Goal: Task Accomplishment & Management: Manage account settings

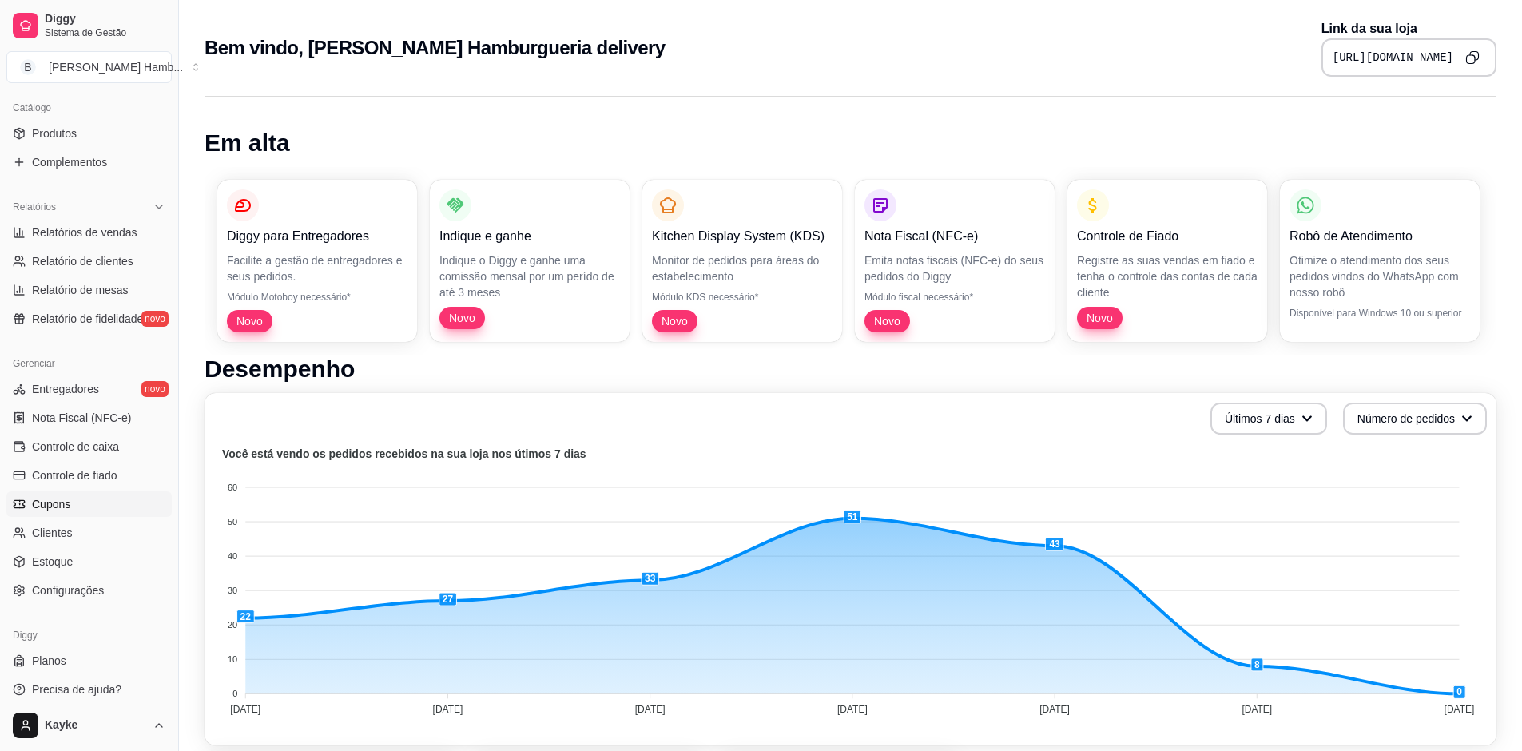
scroll to position [399, 0]
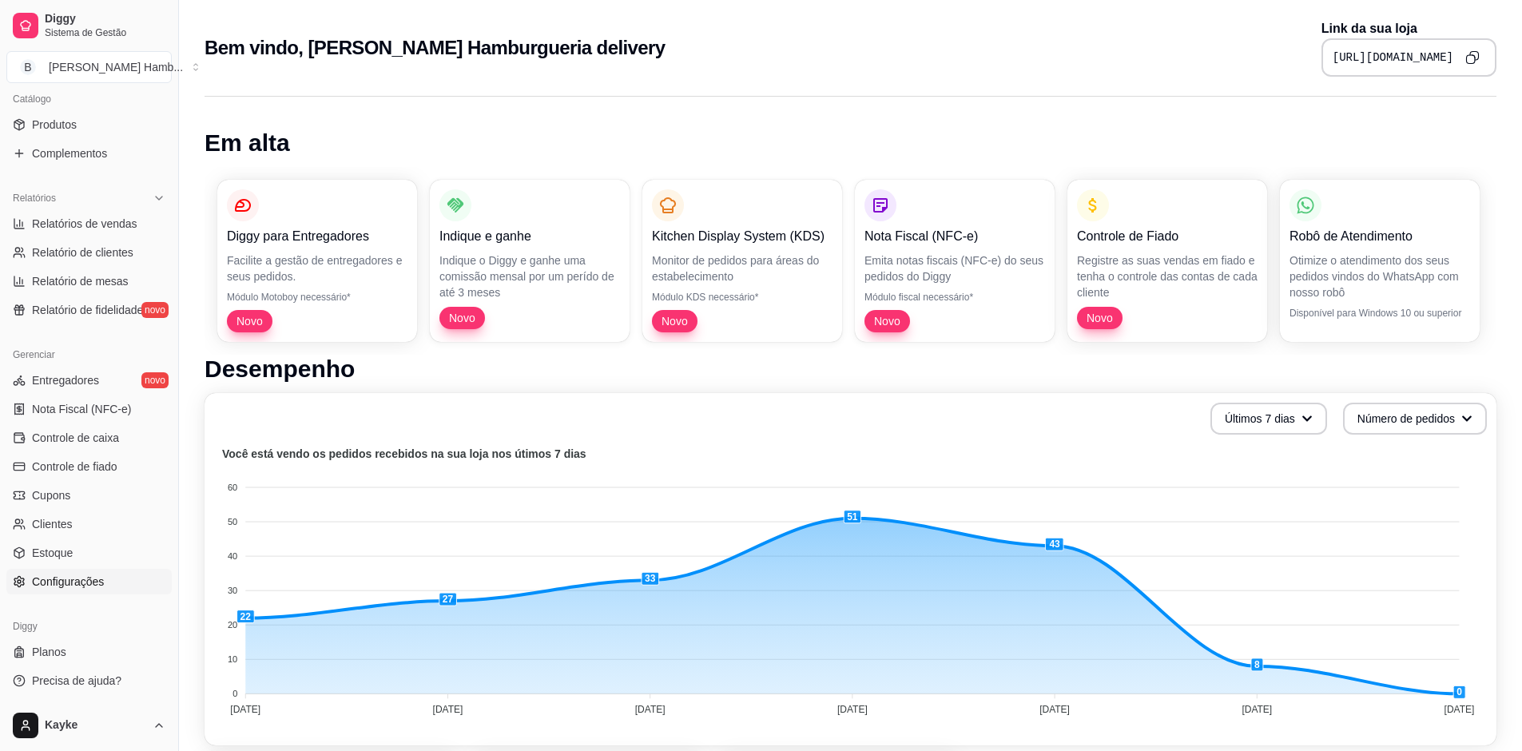
click at [77, 585] on span "Configurações" at bounding box center [68, 582] width 72 height 16
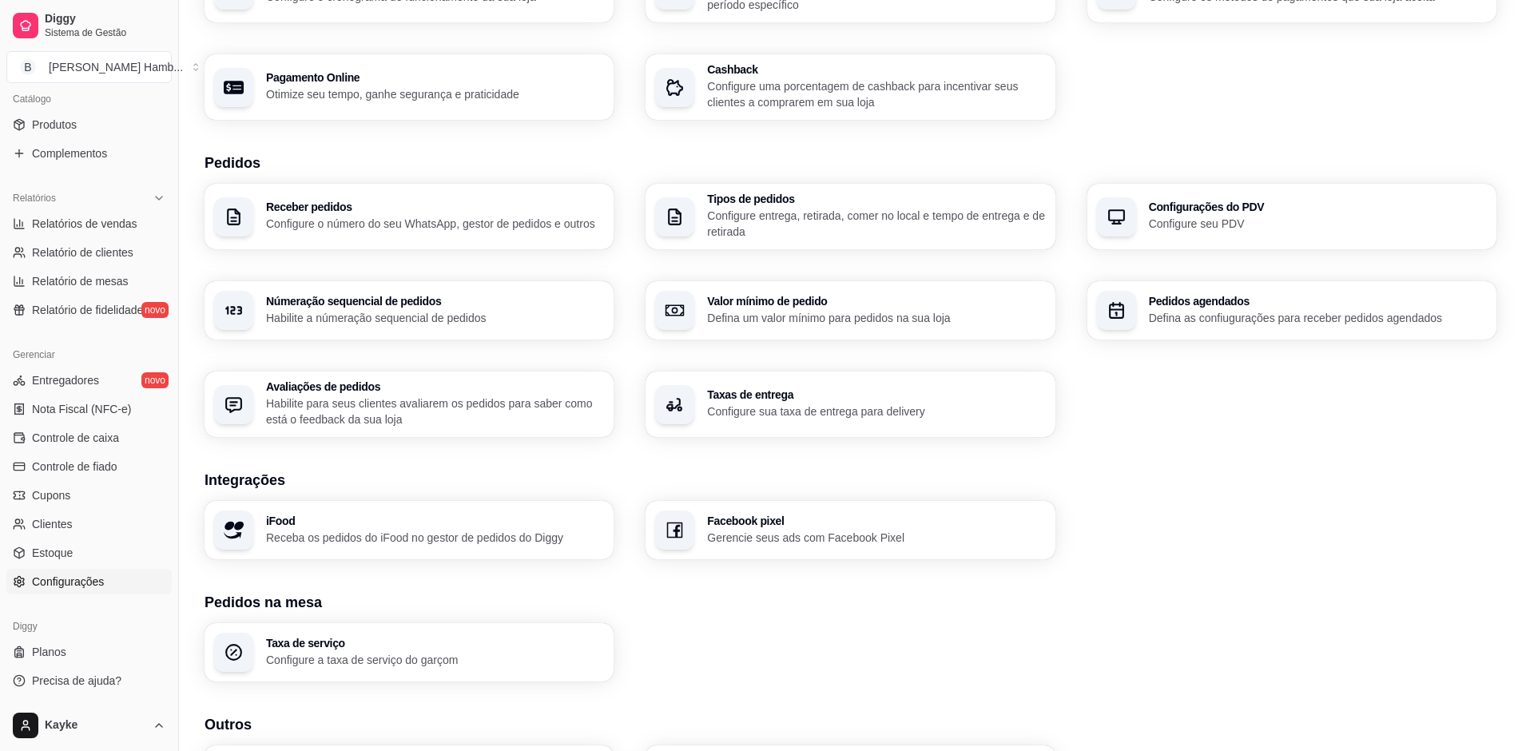
scroll to position [240, 0]
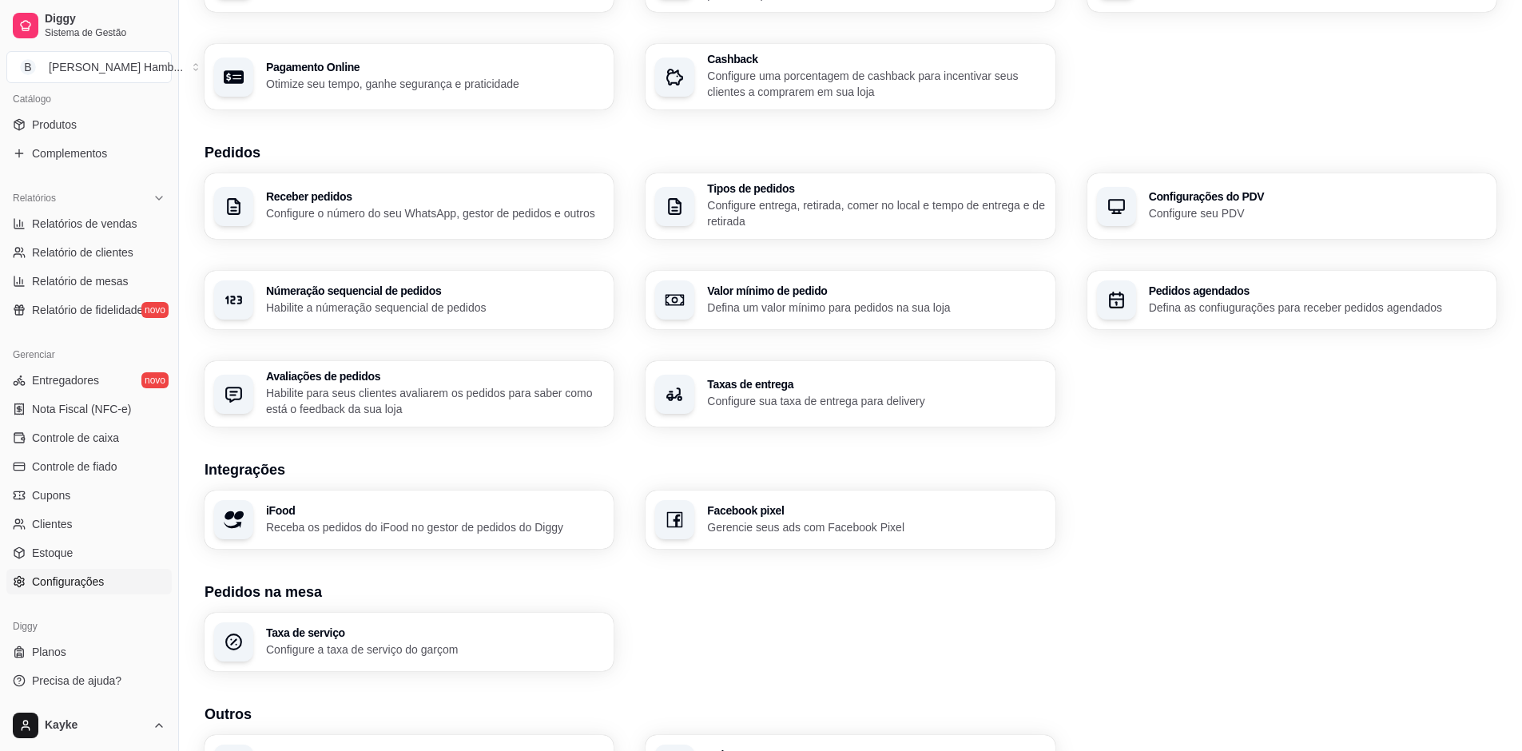
click at [754, 518] on div "Facebook pixel Gerencie seus ads com Facebook Pixel" at bounding box center [876, 520] width 338 height 30
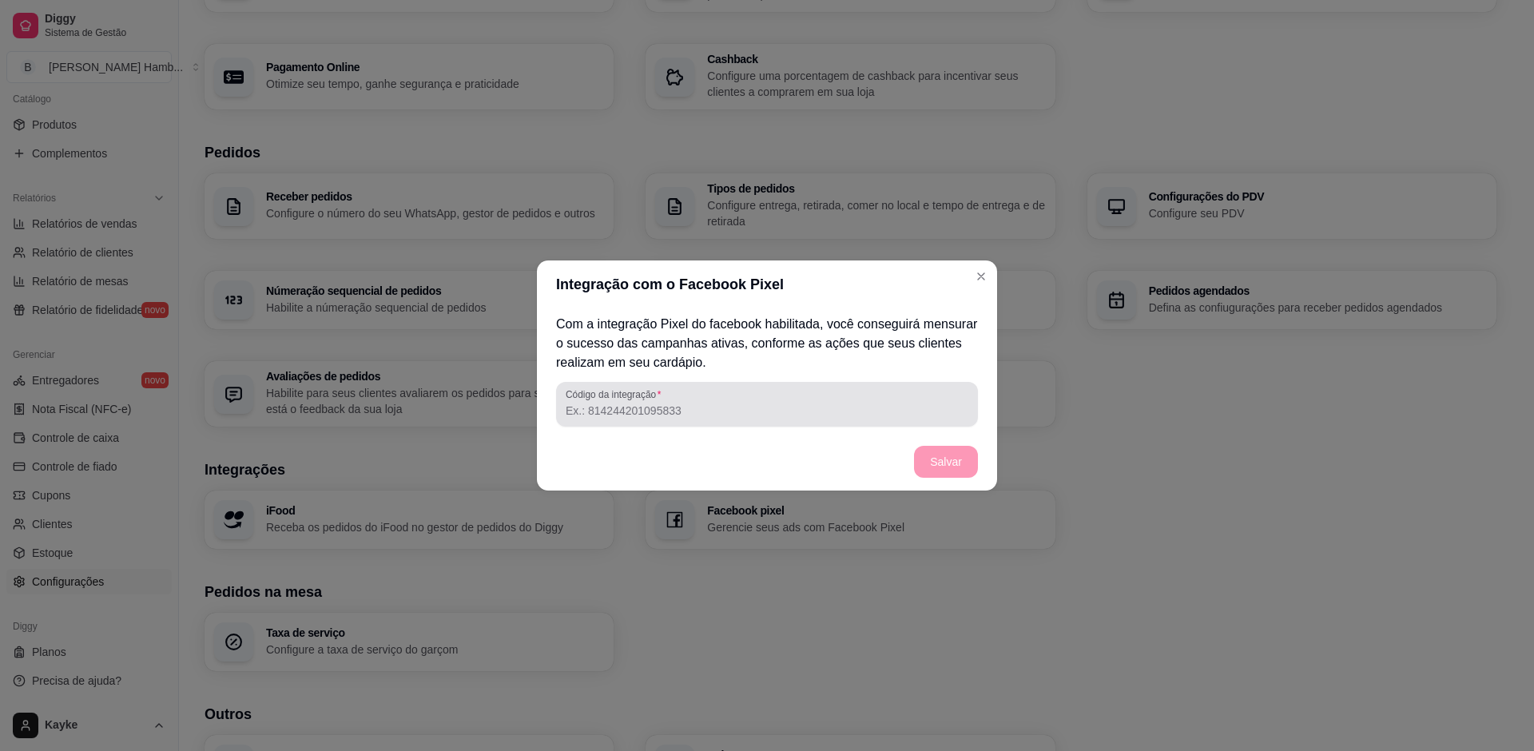
click at [687, 408] on input "Código da integração" at bounding box center [767, 411] width 403 height 16
click at [647, 400] on label "Código da integração" at bounding box center [616, 395] width 101 height 14
click at [647, 403] on input "Código da integração" at bounding box center [767, 411] width 403 height 16
paste input "3882835678516511"
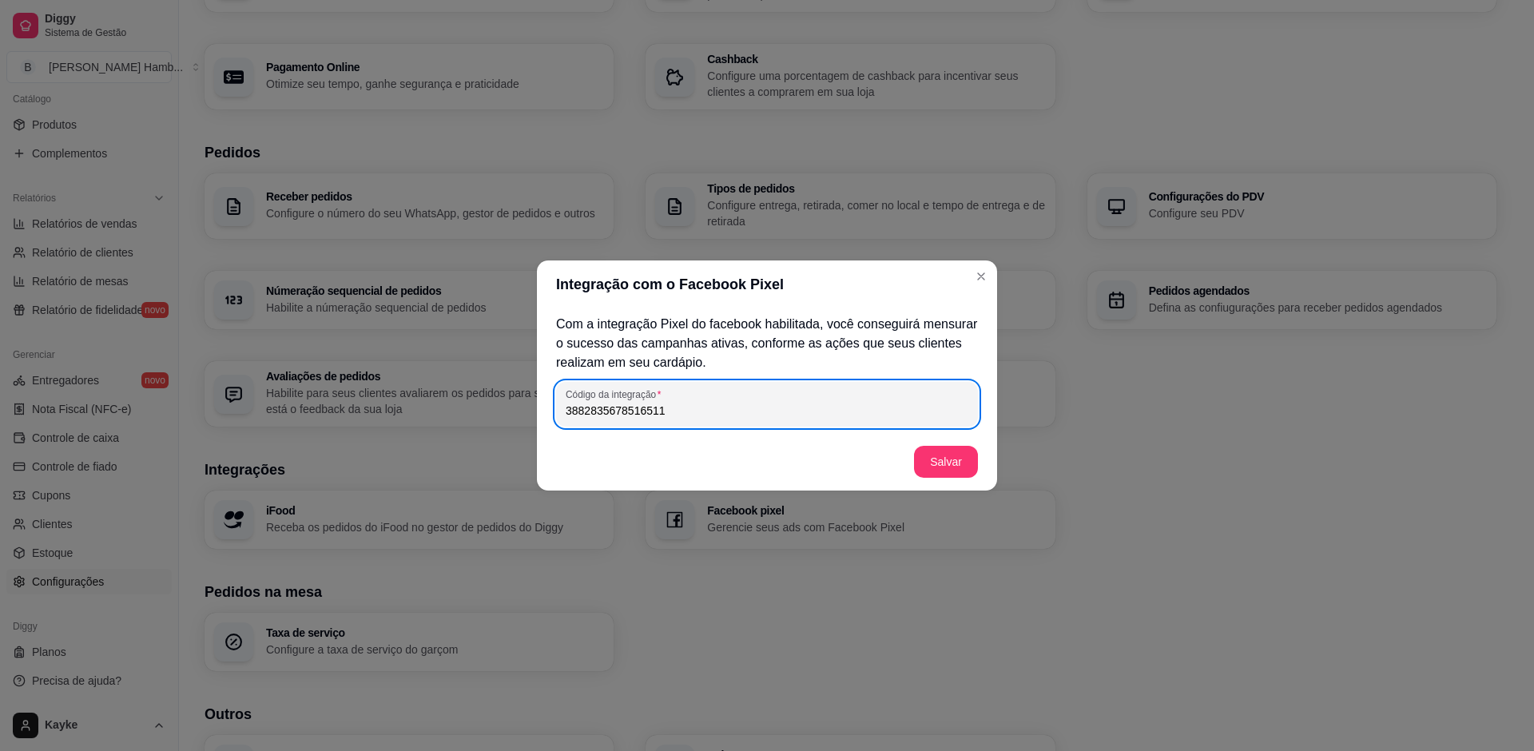
type input "3882835678516511"
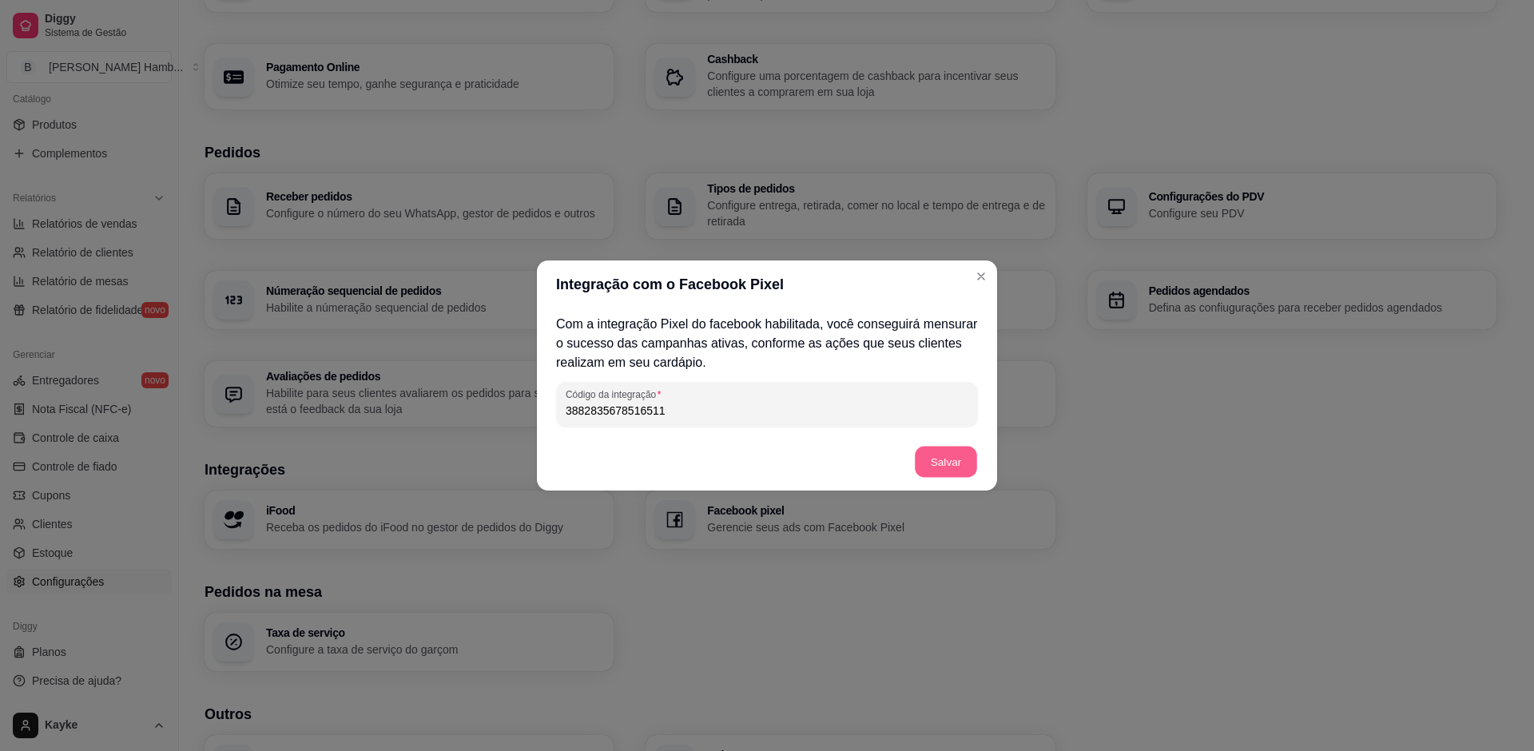
click at [946, 468] on button "Salvar" at bounding box center [946, 462] width 62 height 31
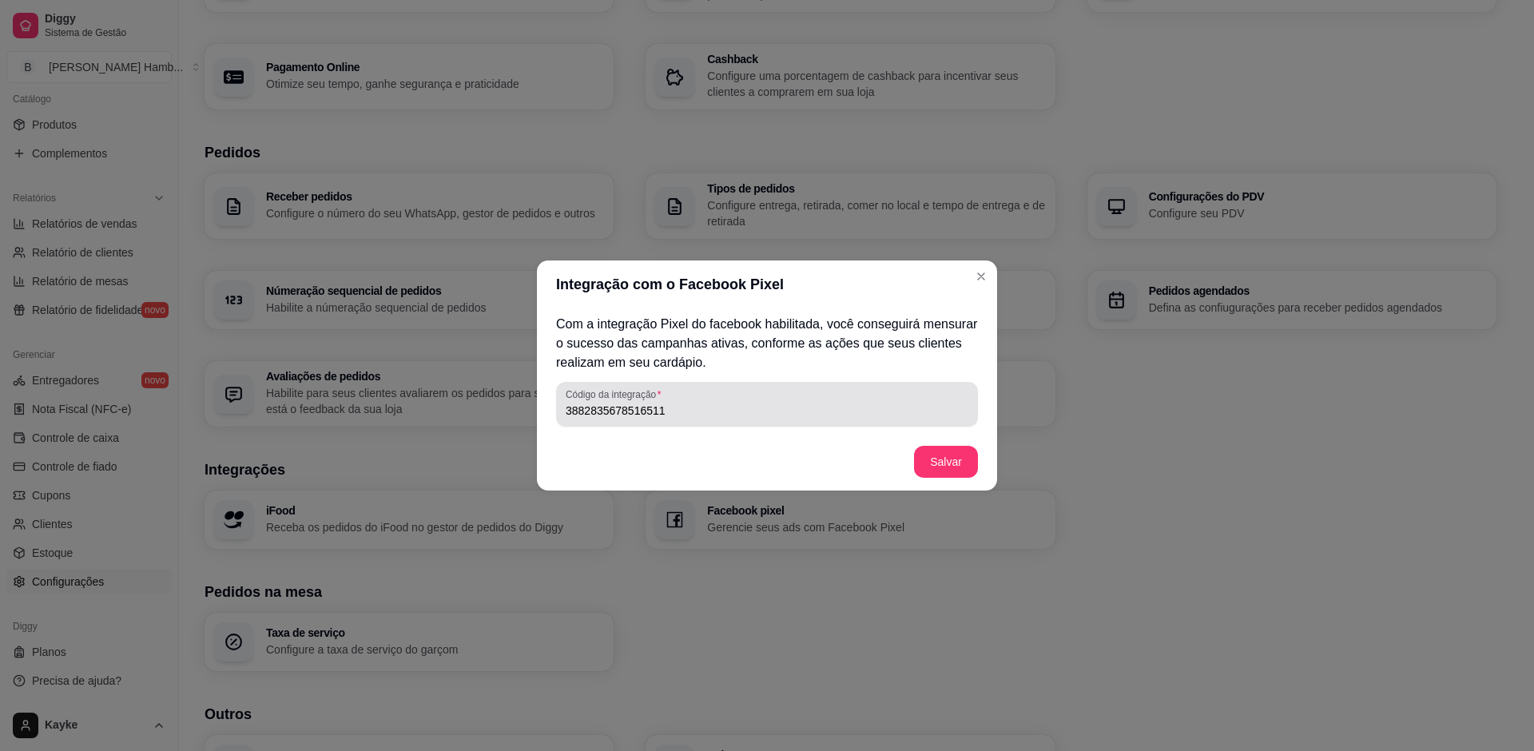
click at [703, 409] on input "3882835678516511" at bounding box center [767, 411] width 403 height 16
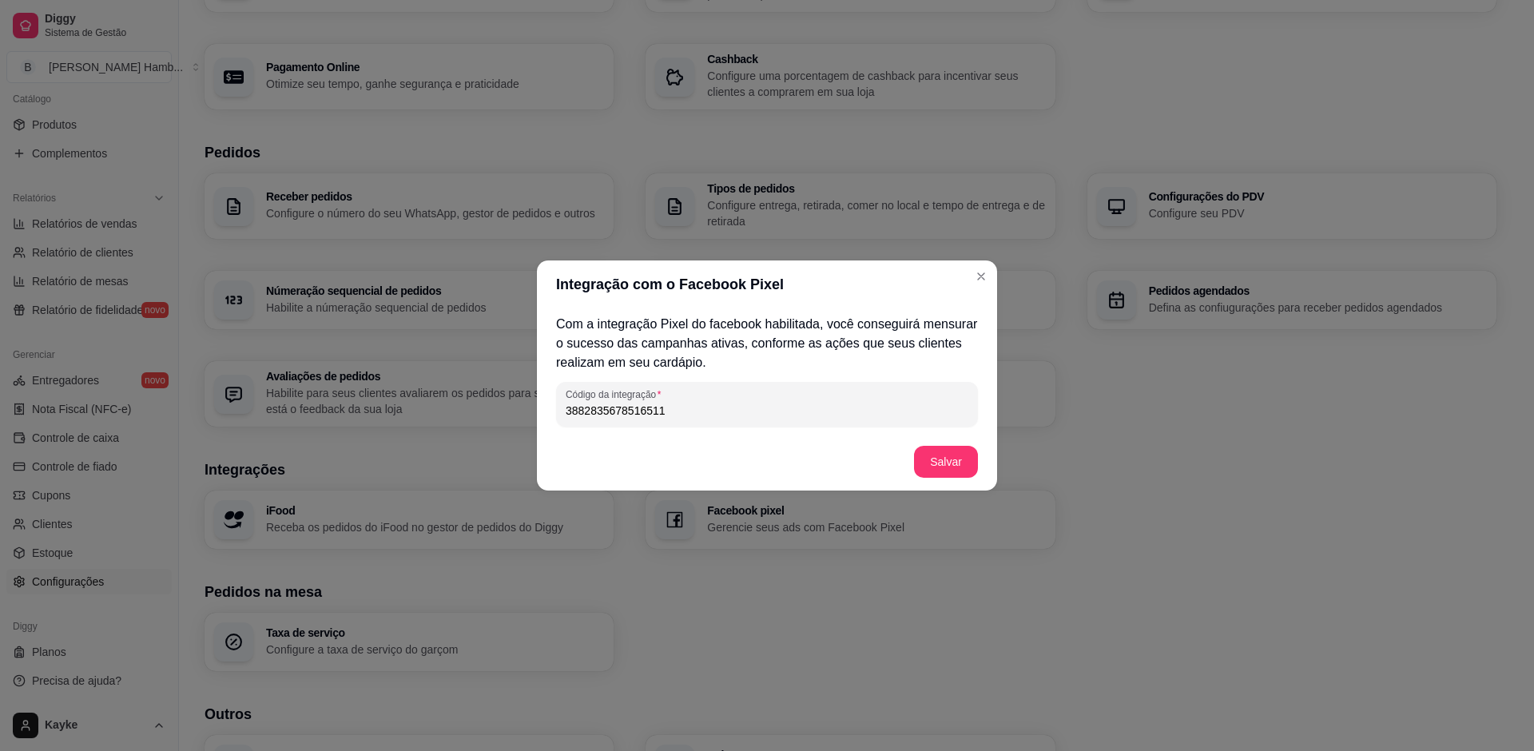
click at [702, 408] on input "3882835678516511" at bounding box center [767, 411] width 403 height 16
click at [937, 462] on button "Salvar" at bounding box center [946, 462] width 64 height 32
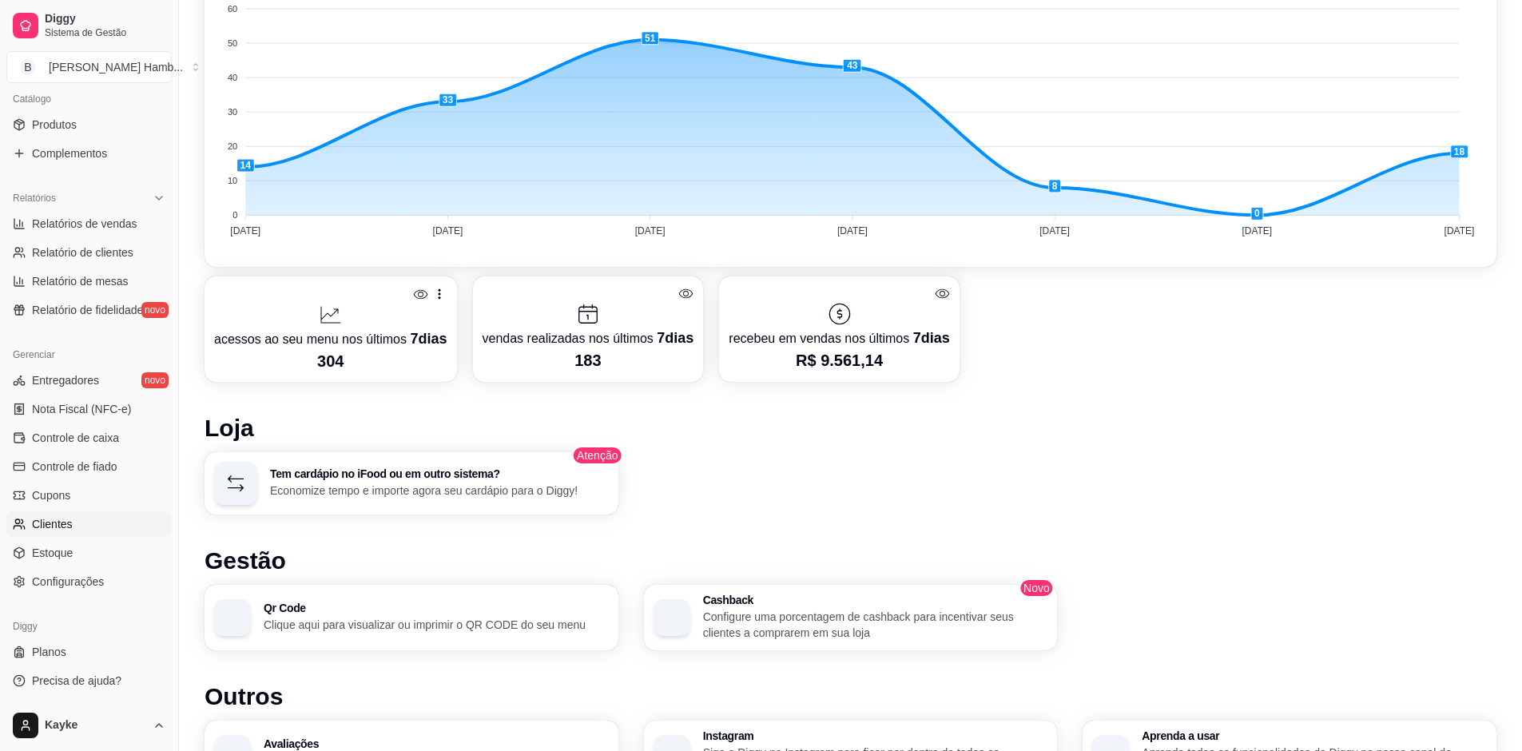
scroll to position [480, 0]
click at [95, 582] on span "Configurações" at bounding box center [68, 582] width 72 height 16
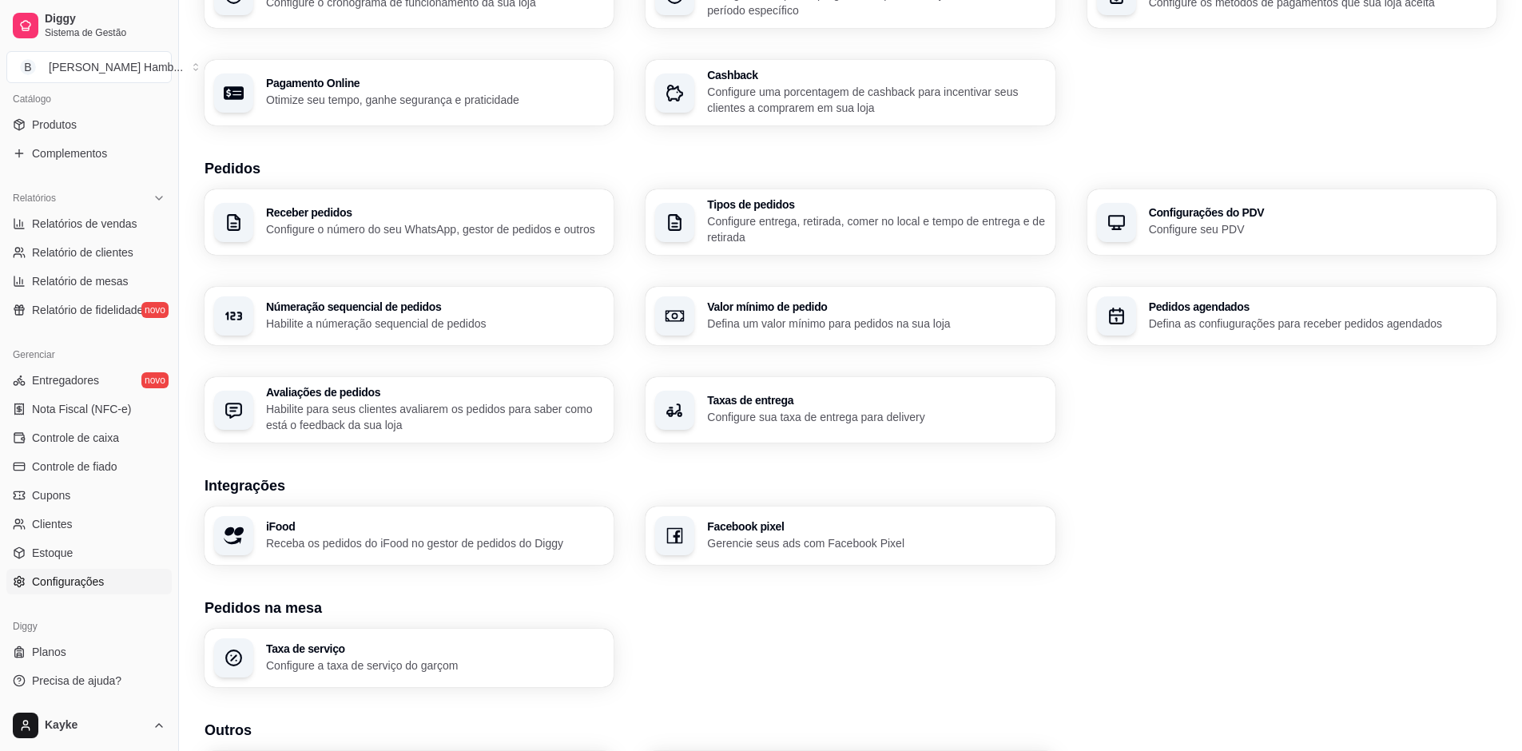
scroll to position [320, 0]
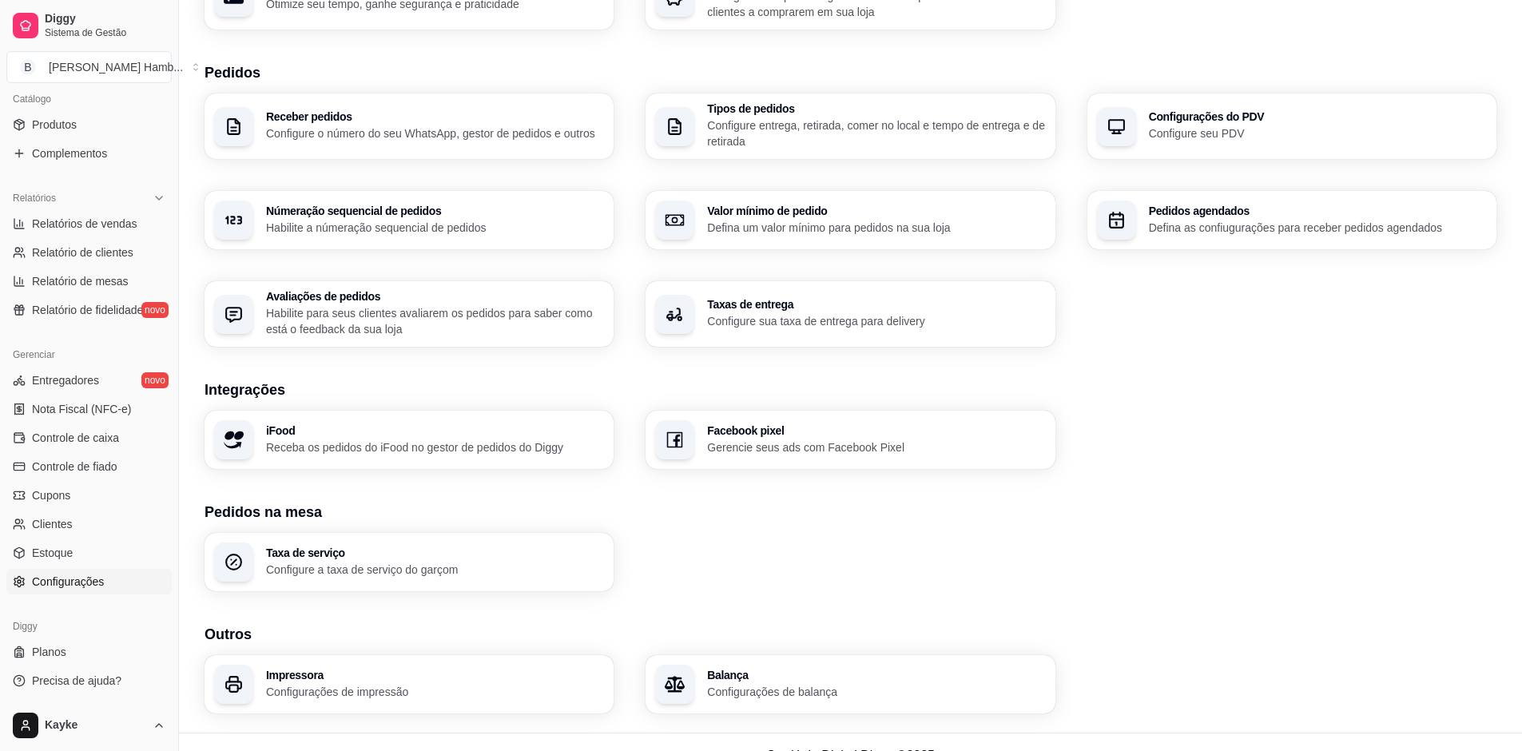
click at [758, 443] on p "Gerencie seus ads com Facebook Pixel" at bounding box center [876, 448] width 338 height 16
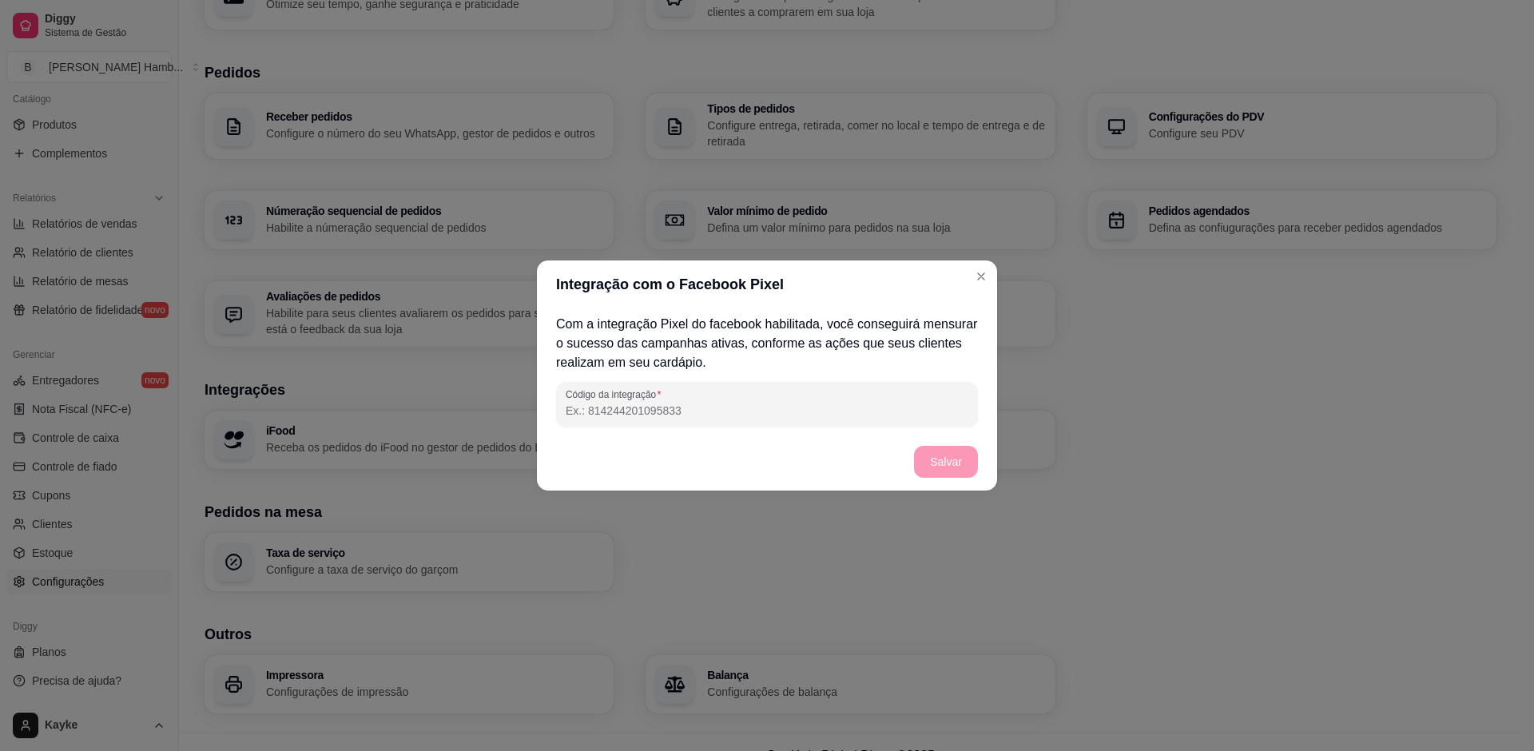
click at [707, 413] on input "Código da integração" at bounding box center [767, 411] width 403 height 16
click at [652, 416] on input "Código da integração" at bounding box center [767, 411] width 403 height 16
paste input "3882835678516511"
type input "3882835678516511"
click at [933, 456] on button "Salvar" at bounding box center [946, 462] width 64 height 32
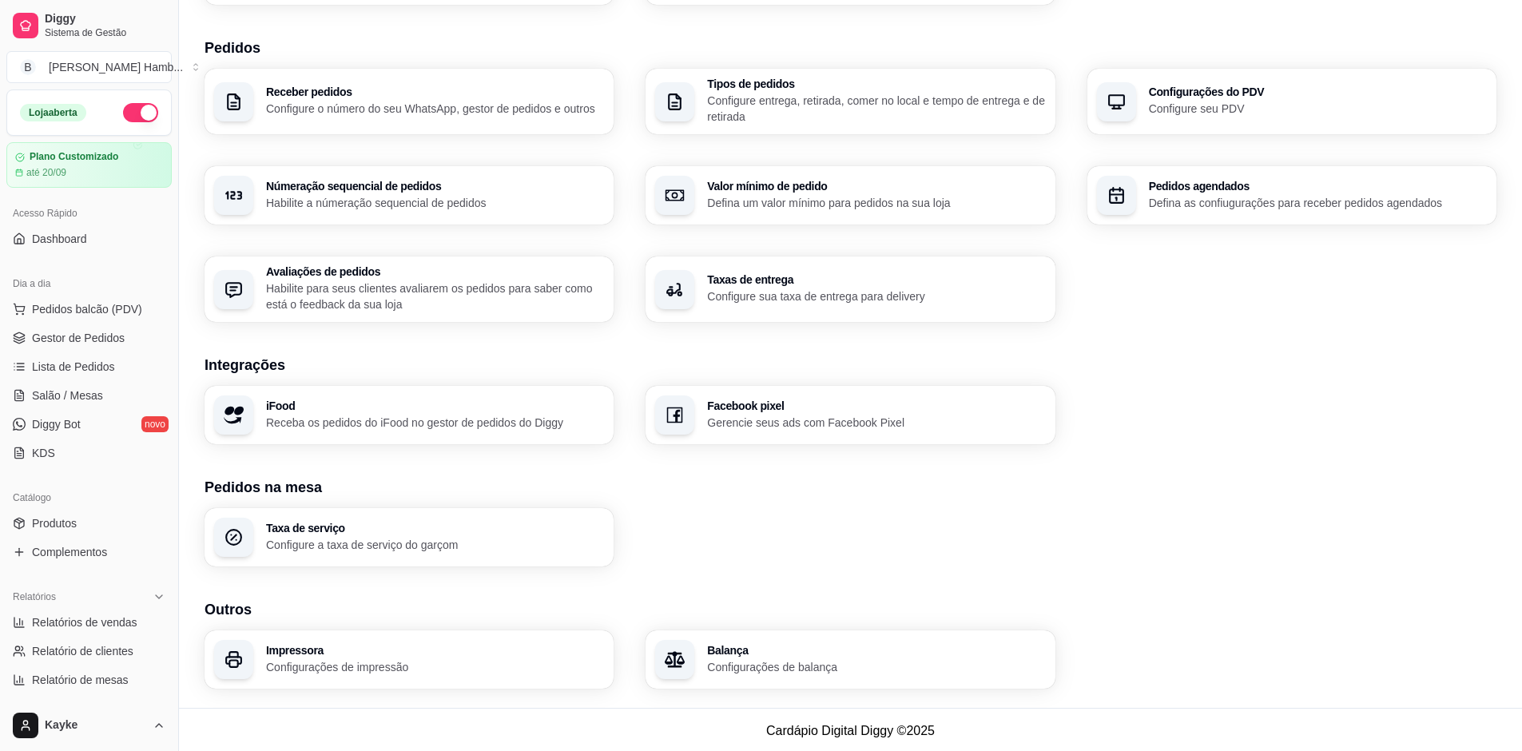
scroll to position [347, 0]
click at [781, 398] on h3 "Facebook pixel" at bounding box center [876, 403] width 328 height 11
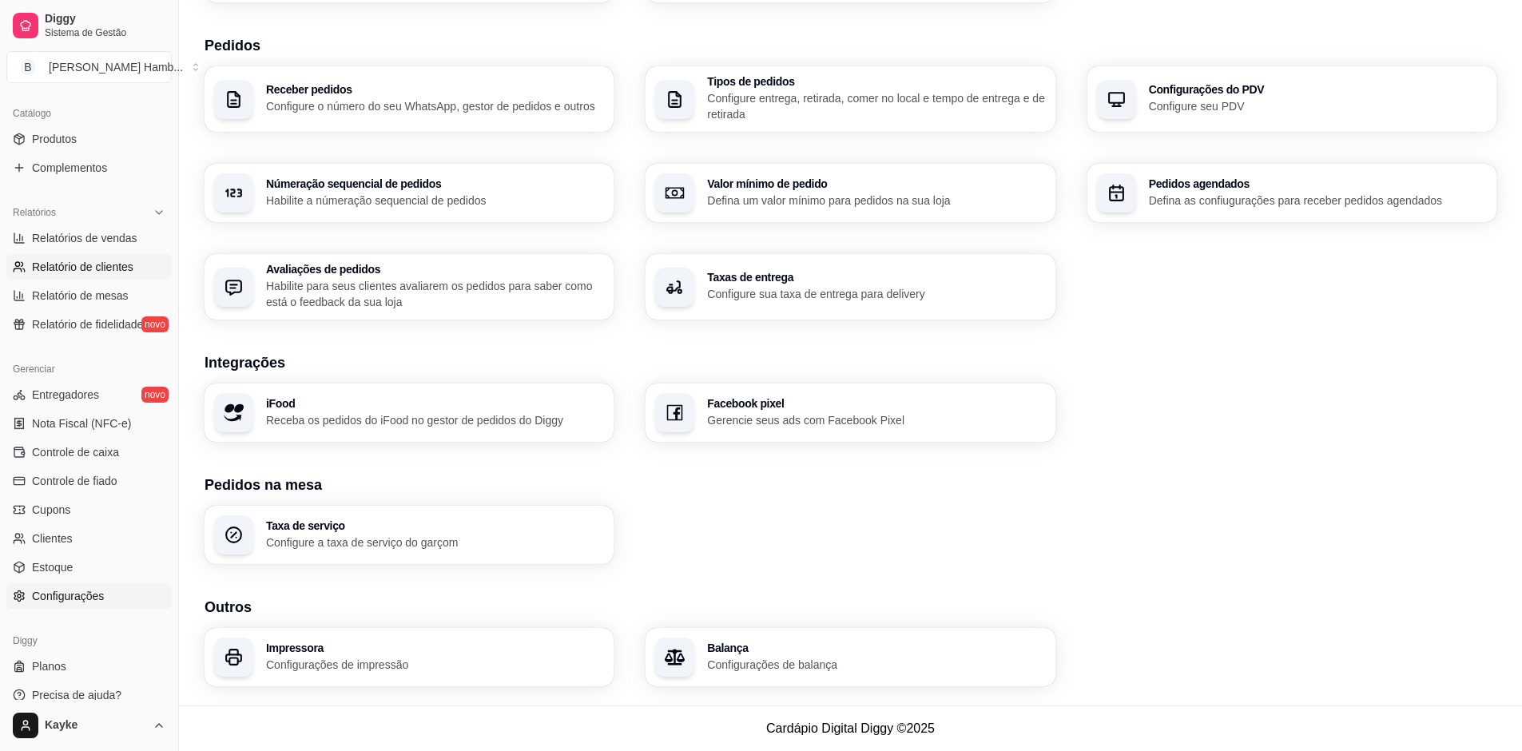
scroll to position [399, 0]
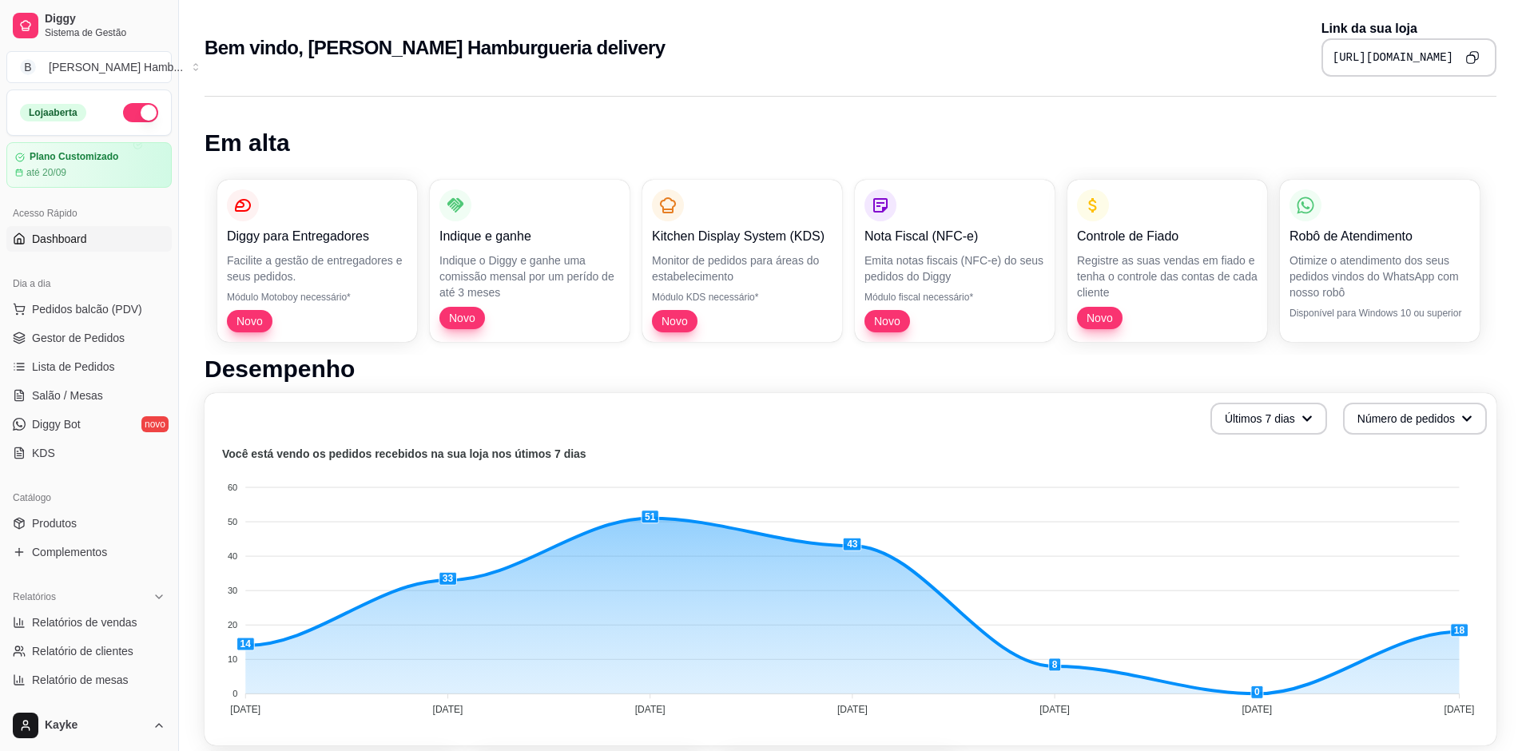
click at [1476, 62] on icon "Copy to clipboard" at bounding box center [1473, 57] width 14 height 14
click at [65, 27] on span "Sistema de Gestão" at bounding box center [105, 32] width 121 height 13
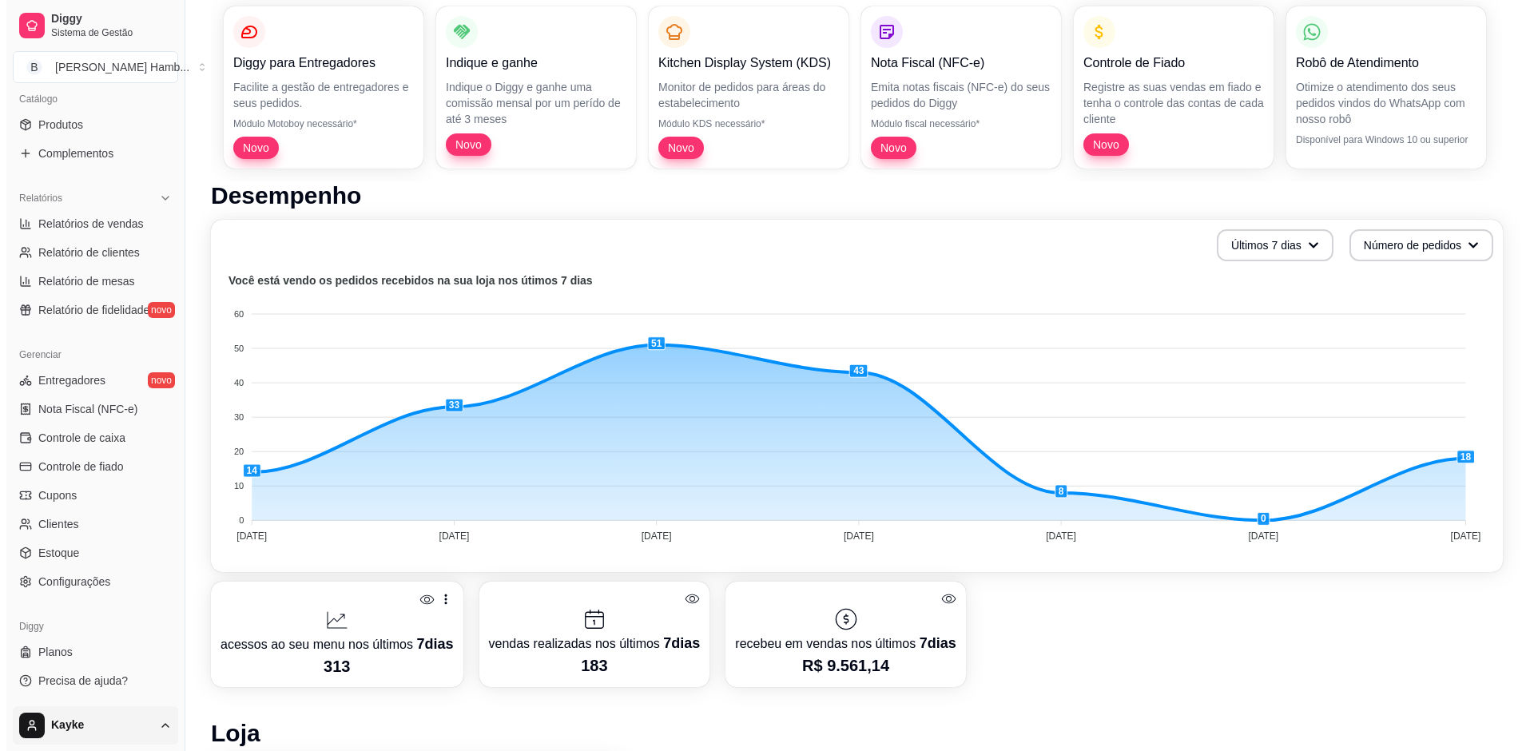
scroll to position [240, 0]
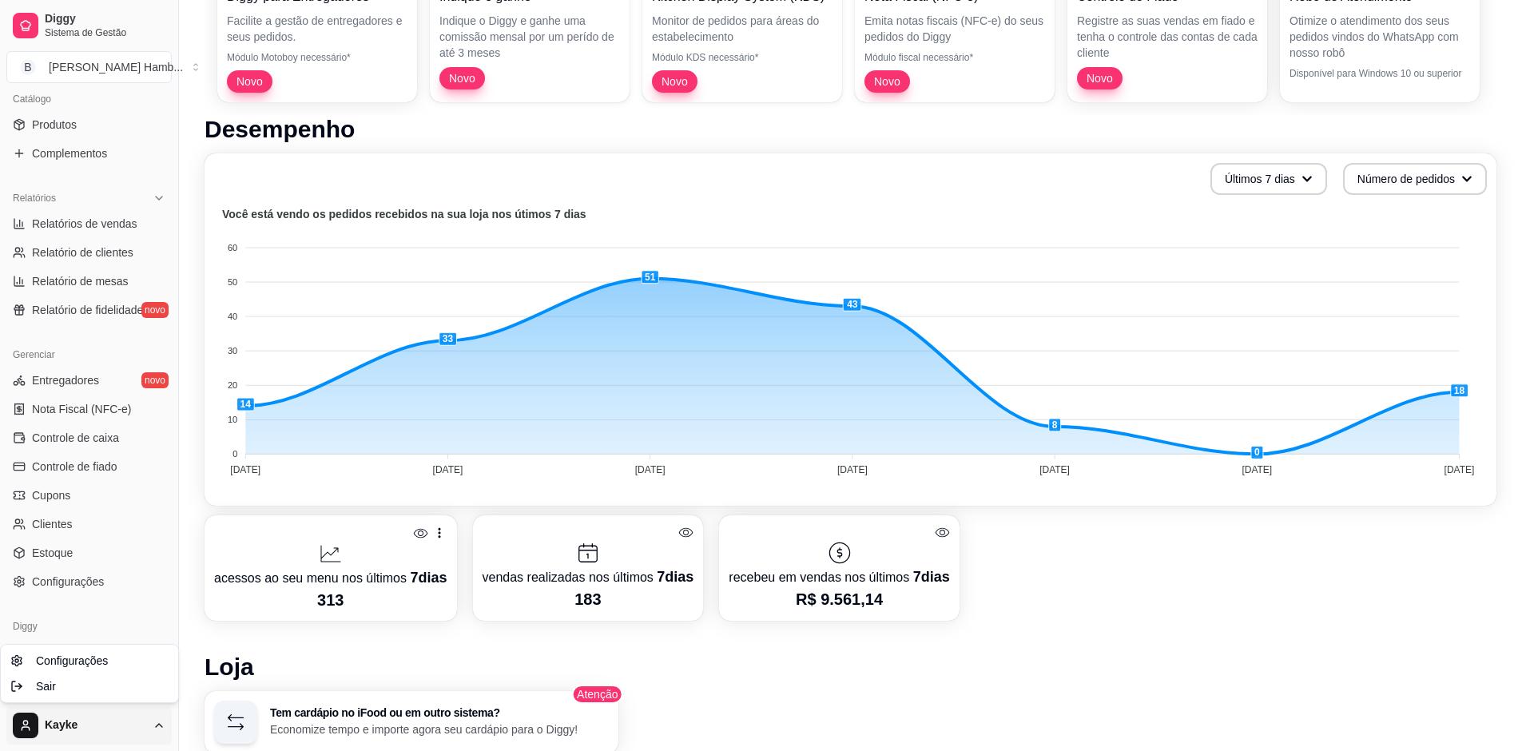
click at [90, 511] on html "Diggy Sistema de Gestão B Brasko's Hamb ... Loja aberta Plano Customizado até 2…" at bounding box center [761, 135] width 1522 height 751
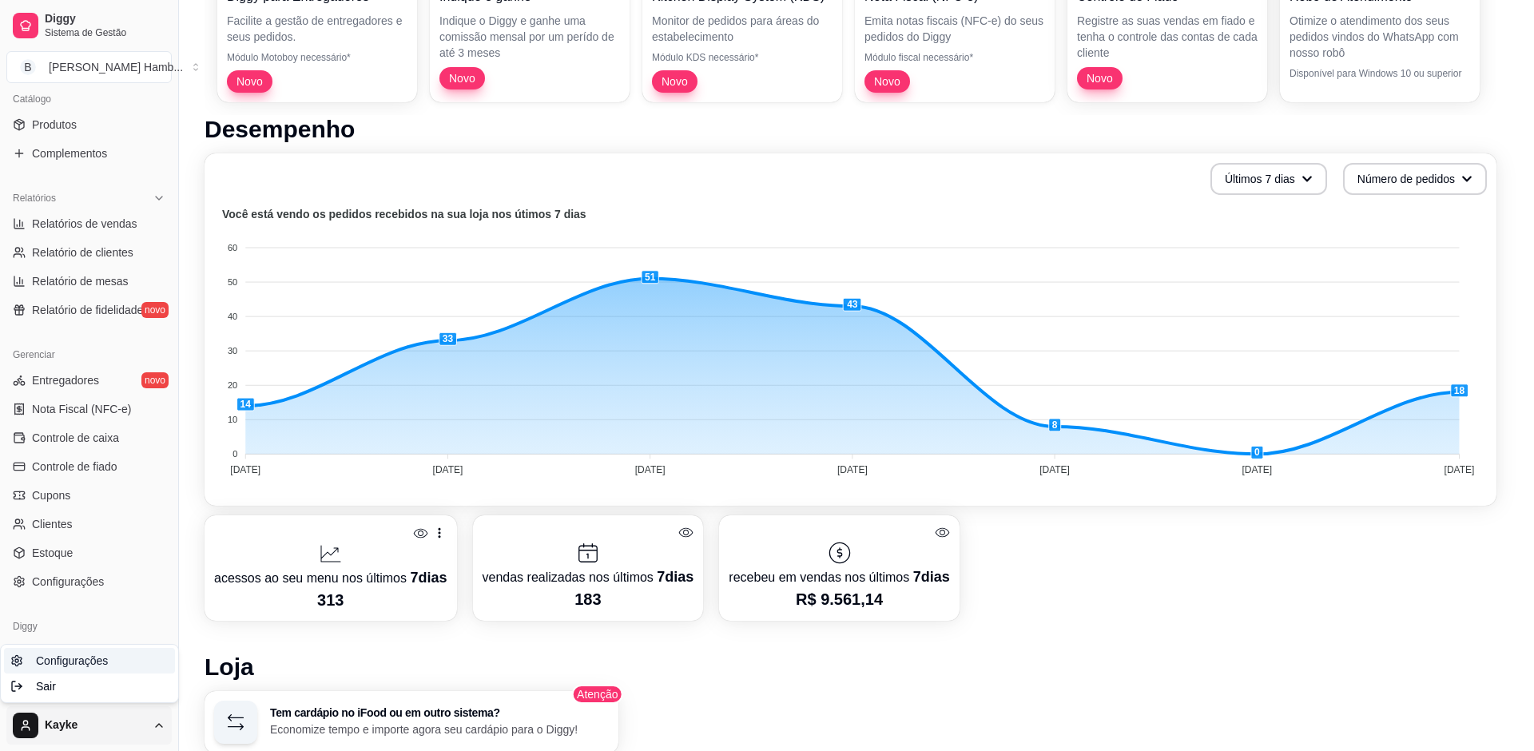
click at [66, 663] on span "Configurações" at bounding box center [72, 661] width 72 height 16
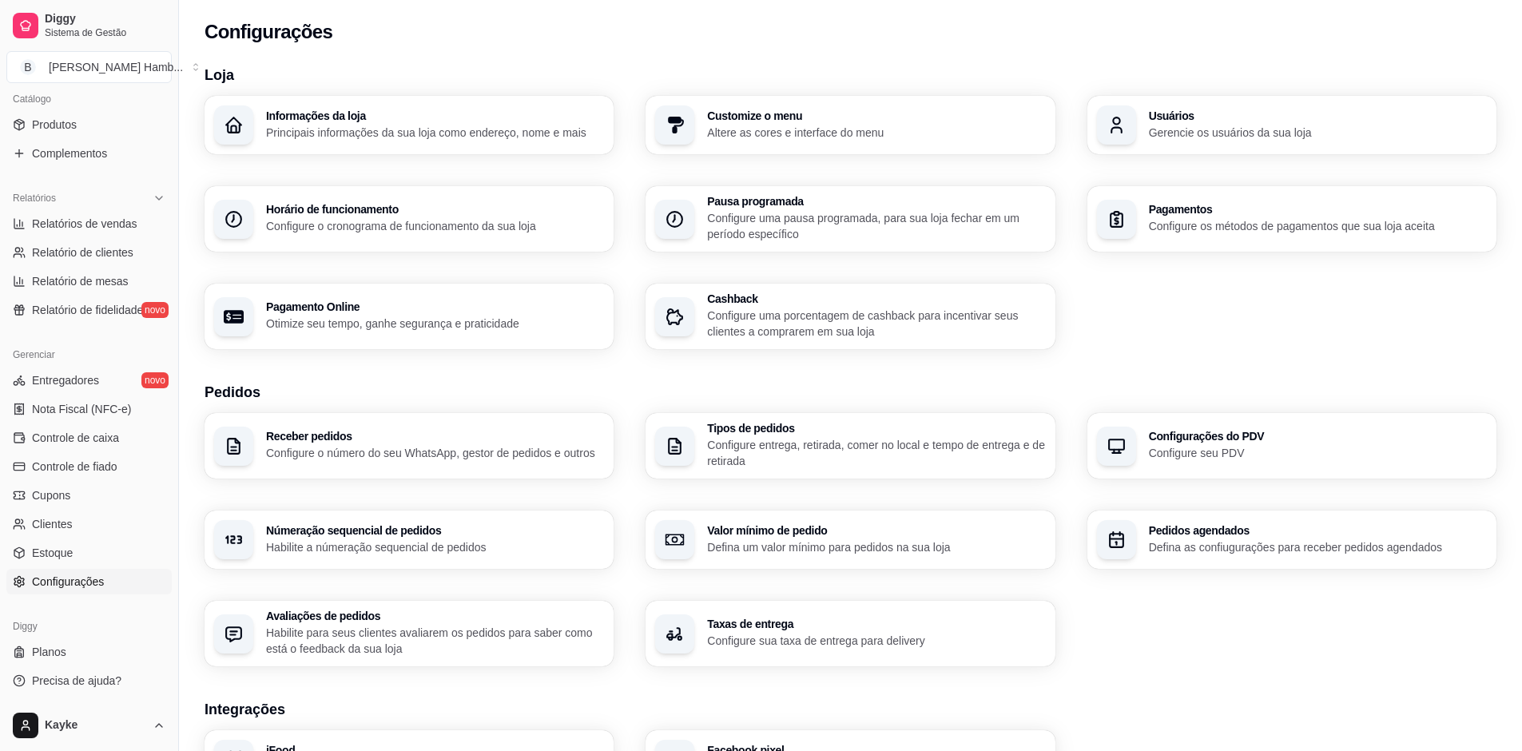
click at [405, 107] on div "Informações da loja Principais informações da sua loja como endereço, nome e ma…" at bounding box center [409, 125] width 409 height 58
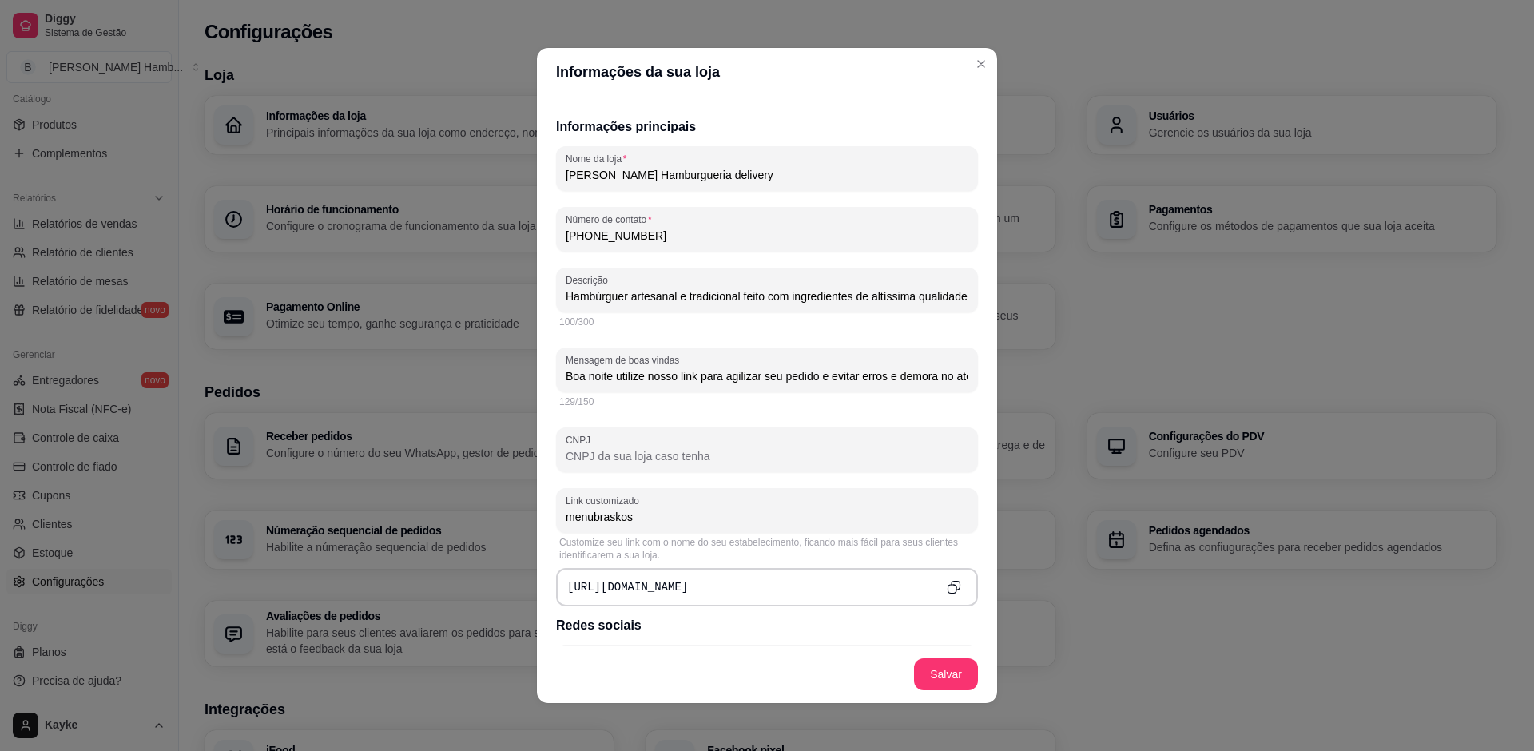
scroll to position [232, 0]
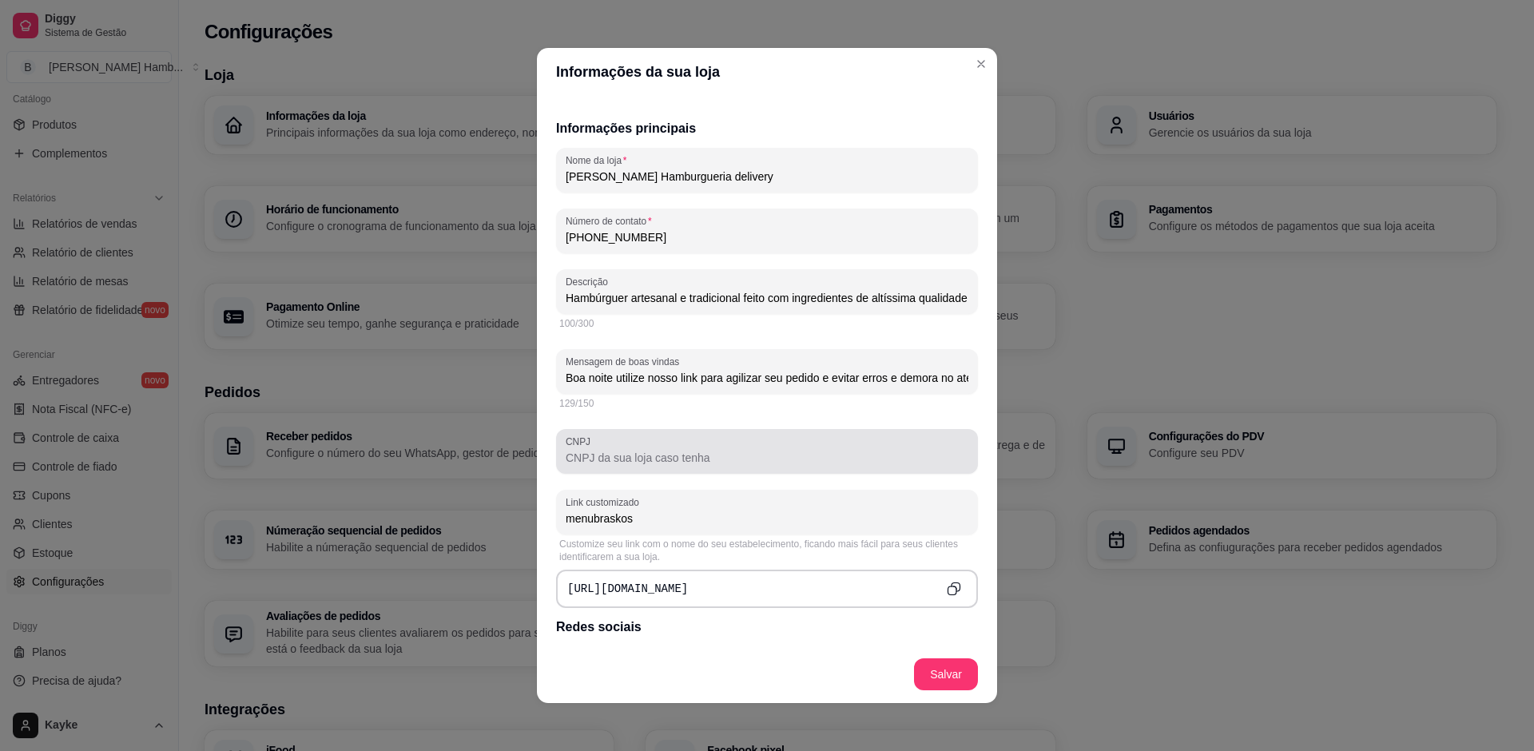
click at [615, 456] on input "CNPJ" at bounding box center [767, 458] width 403 height 16
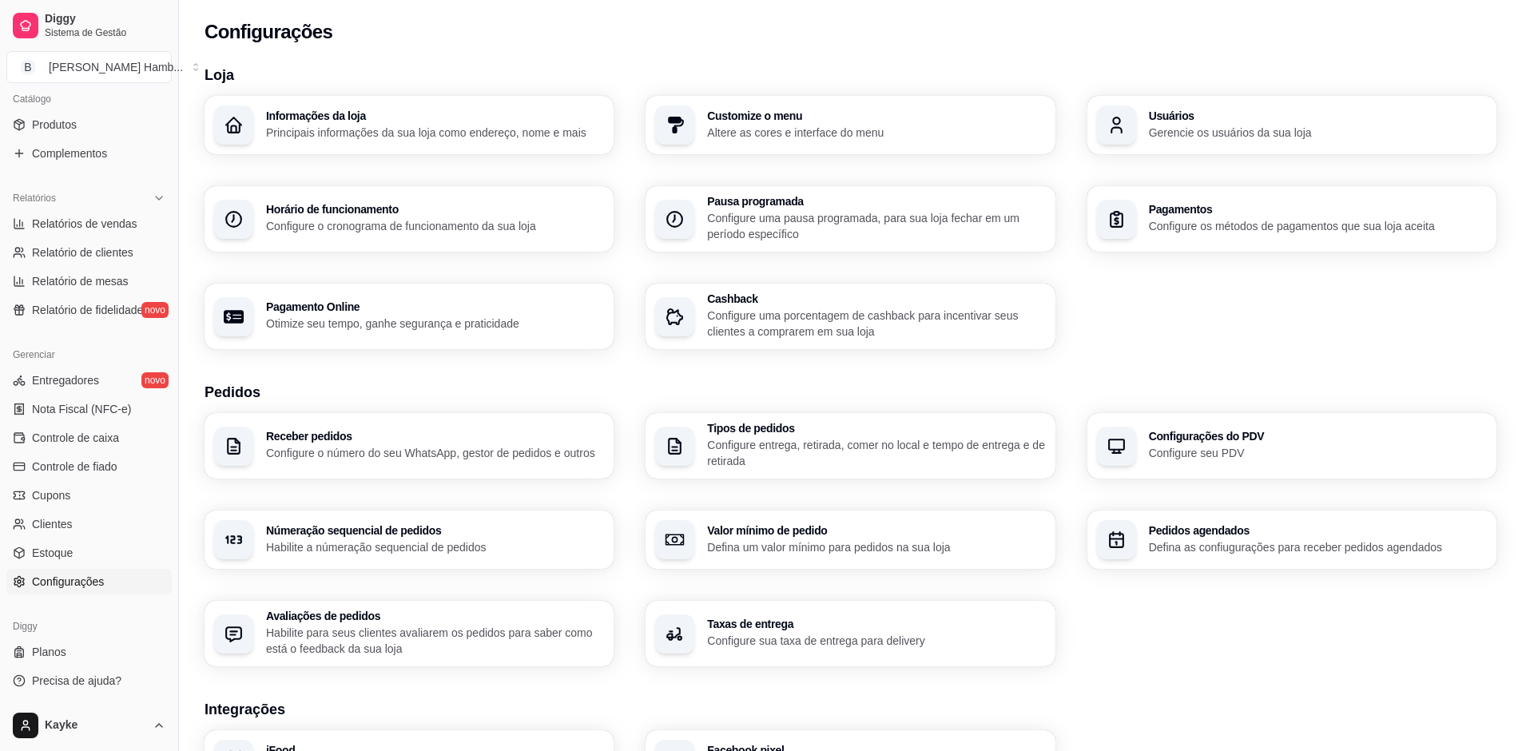
click at [364, 128] on p "Principais informações da sua loja como endereço, nome e mais" at bounding box center [435, 133] width 338 height 16
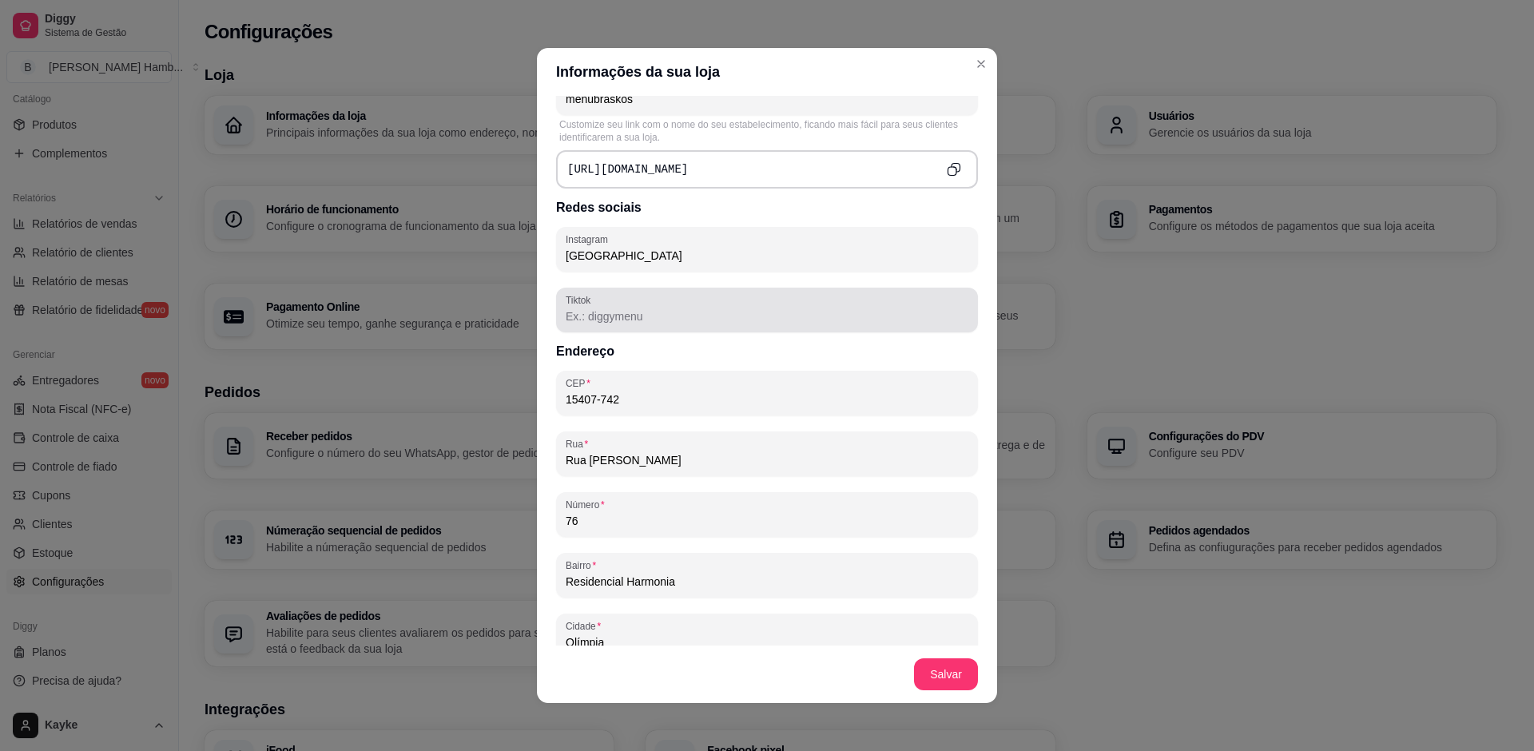
scroll to position [719, 0]
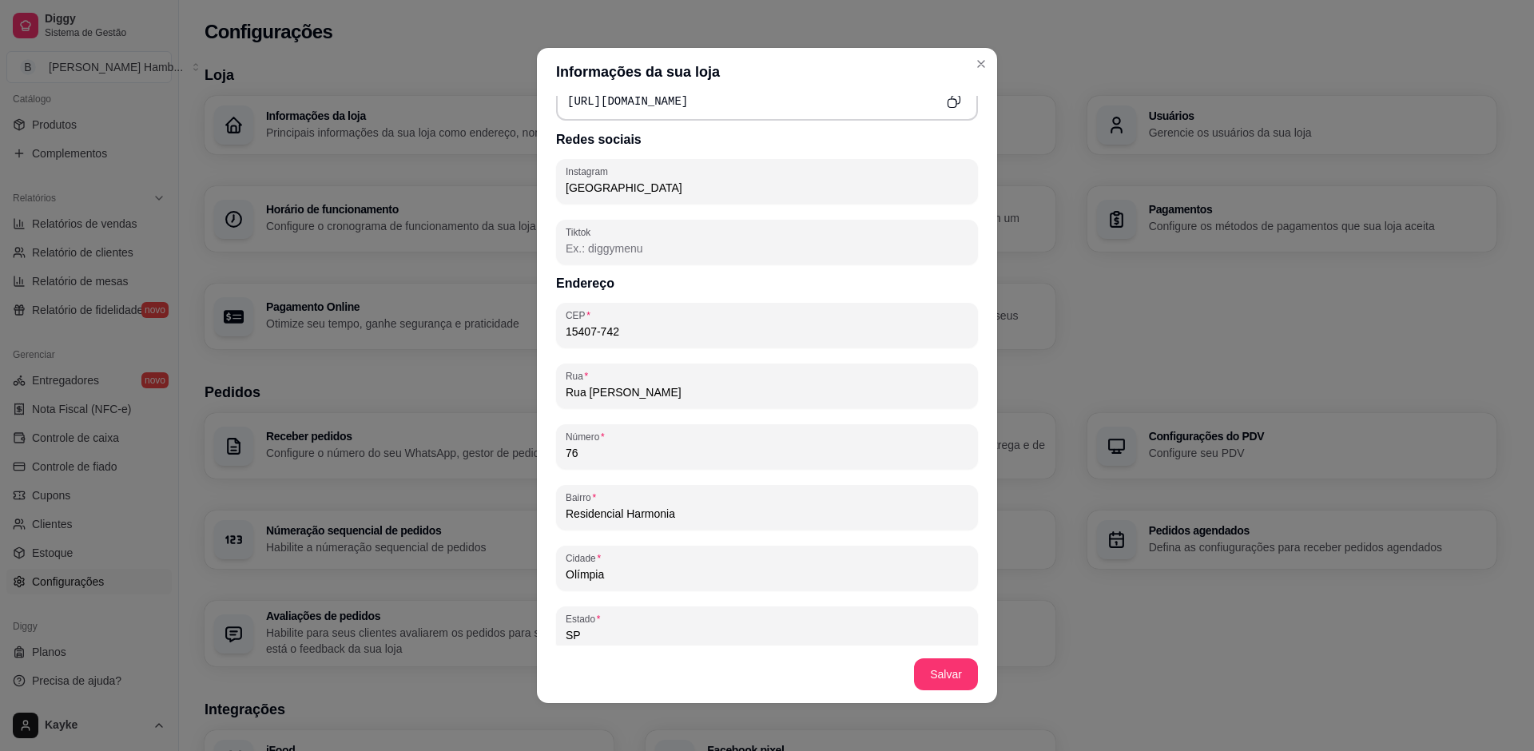
drag, startPoint x: 695, startPoint y: 391, endPoint x: 532, endPoint y: 223, distance: 233.4
click at [566, 386] on input "Rua [PERSON_NAME]" at bounding box center [767, 392] width 403 height 16
click at [590, 336] on input "15407-742" at bounding box center [767, 332] width 403 height 16
click at [591, 336] on input "15407-742" at bounding box center [767, 332] width 403 height 16
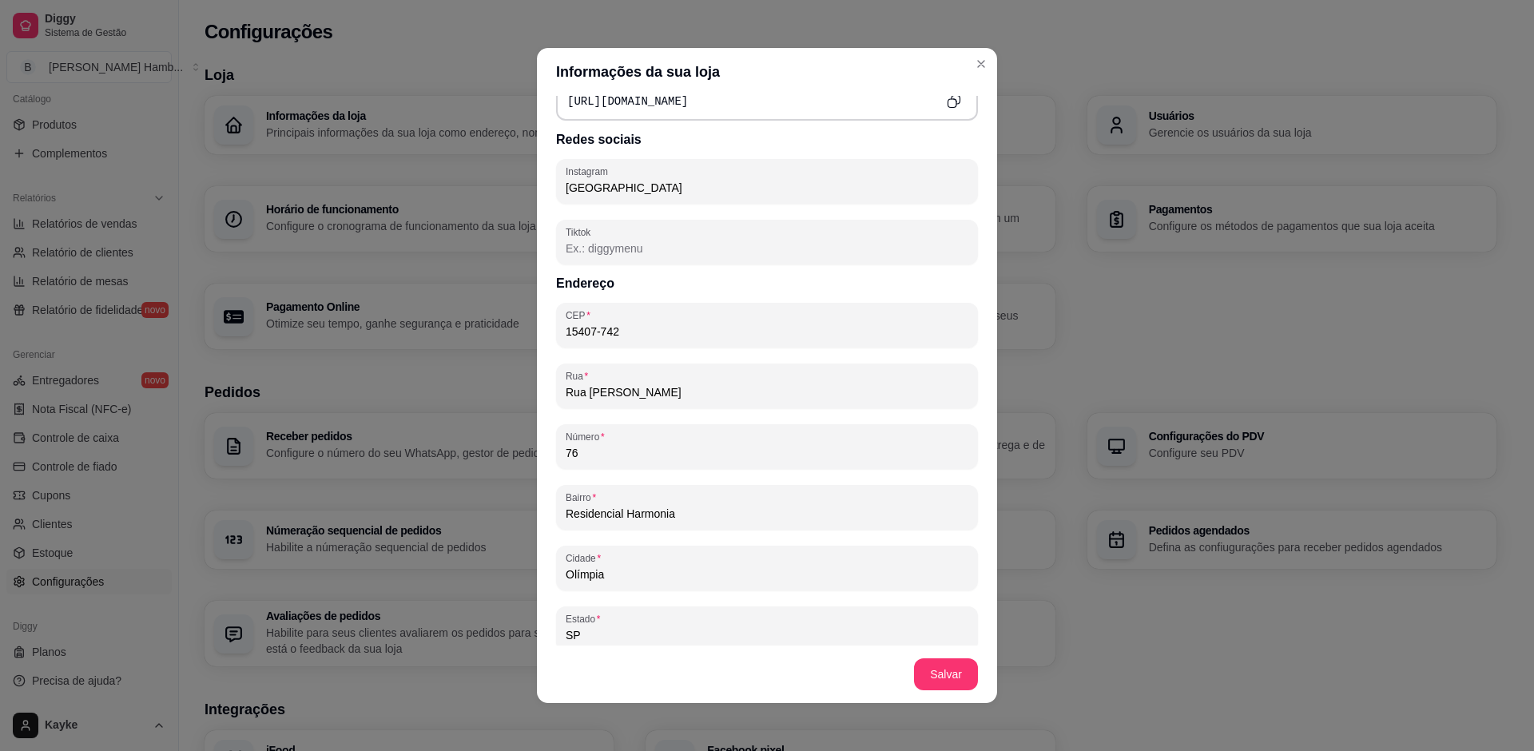
click at [591, 336] on input "15407-742" at bounding box center [767, 332] width 403 height 16
